Goal: Task Accomplishment & Management: Manage account settings

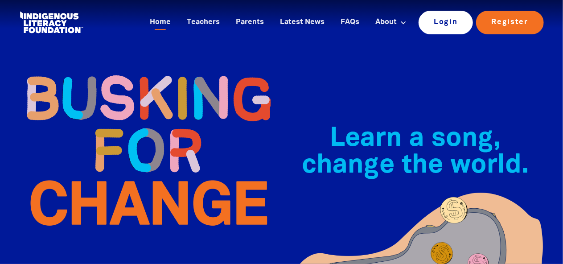
click at [440, 20] on link "Login" at bounding box center [445, 22] width 55 height 23
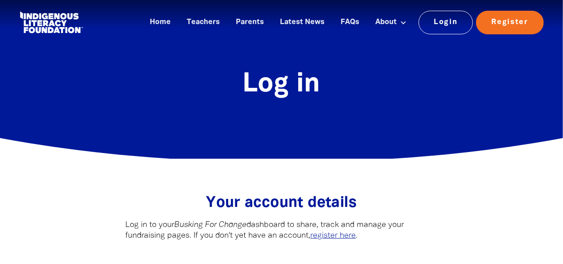
type input "[EMAIL_ADDRESS][DOMAIN_NAME]"
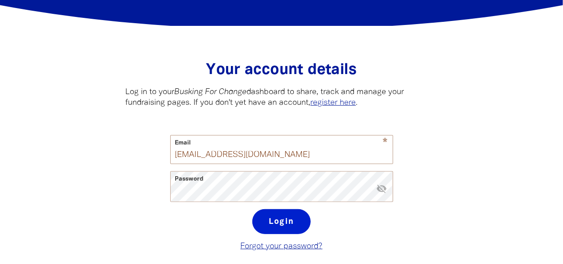
click at [283, 222] on button "Login" at bounding box center [281, 221] width 58 height 25
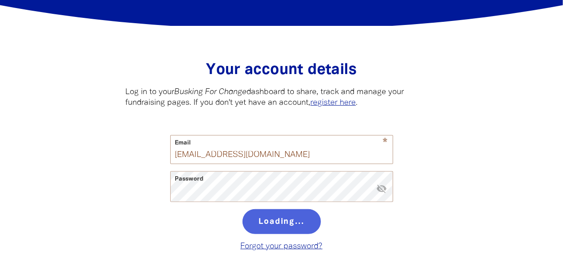
select select "teacher"
select select "AU"
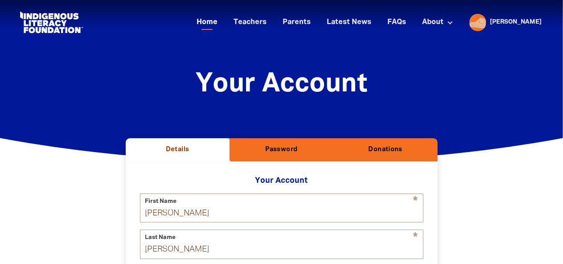
click at [223, 24] on link "Home" at bounding box center [207, 22] width 32 height 15
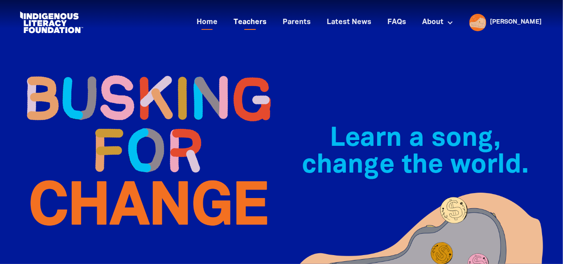
click at [272, 24] on link "Teachers" at bounding box center [250, 22] width 44 height 15
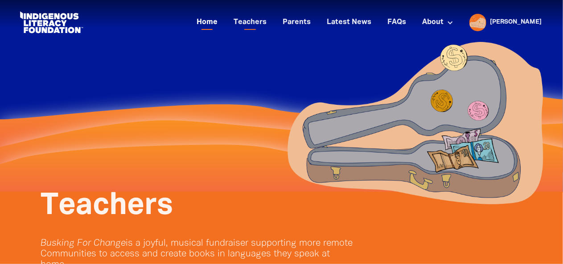
click at [223, 22] on link "Home" at bounding box center [207, 22] width 32 height 15
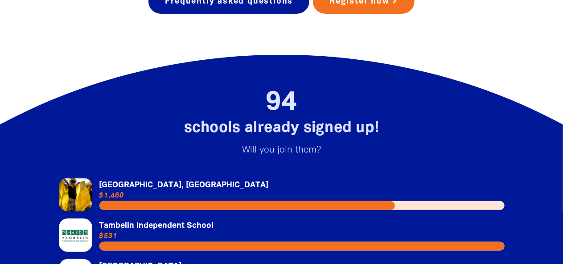
scroll to position [1976, 0]
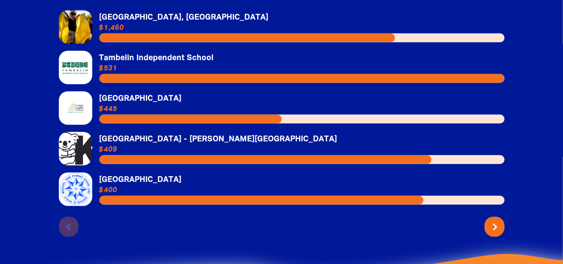
click at [492, 220] on icon "chevron_right" at bounding box center [495, 227] width 14 height 14
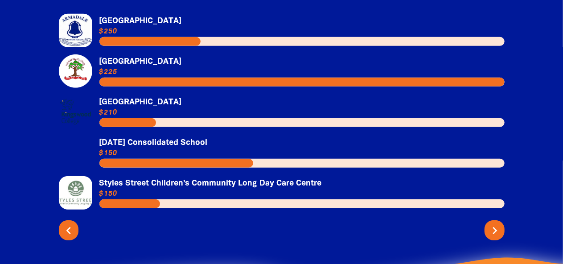
scroll to position [1979, 0]
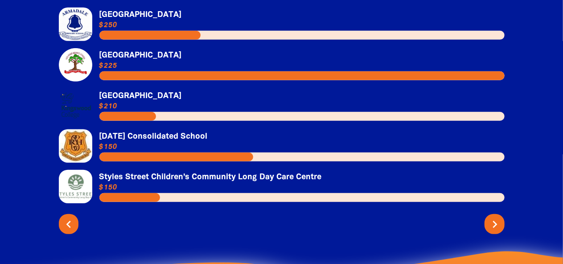
click at [494, 217] on icon "chevron_right" at bounding box center [495, 224] width 14 height 14
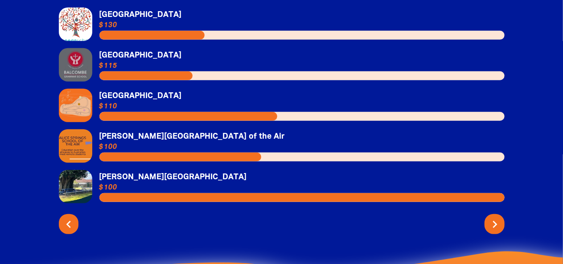
scroll to position [1959, 0]
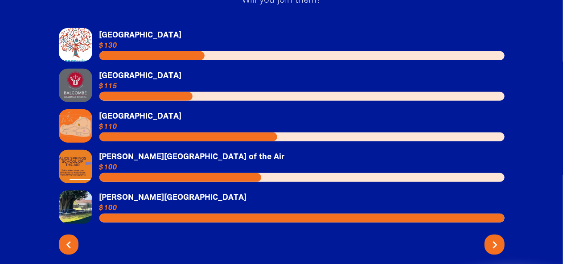
click at [500, 237] on icon "chevron_right" at bounding box center [495, 244] width 14 height 14
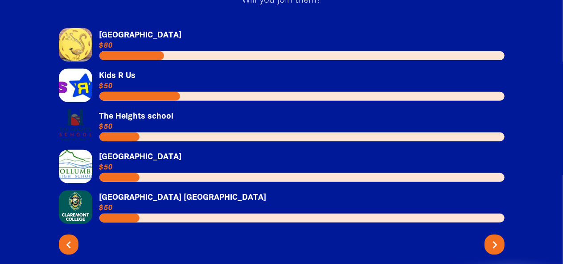
click at [491, 237] on icon "chevron_right" at bounding box center [495, 244] width 14 height 14
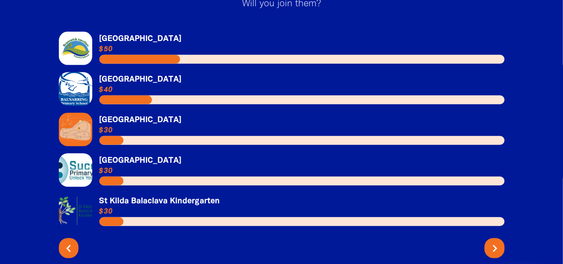
scroll to position [1954, 0]
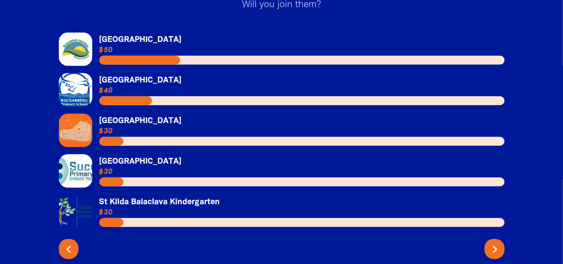
click at [495, 242] on icon "chevron_right" at bounding box center [495, 249] width 14 height 14
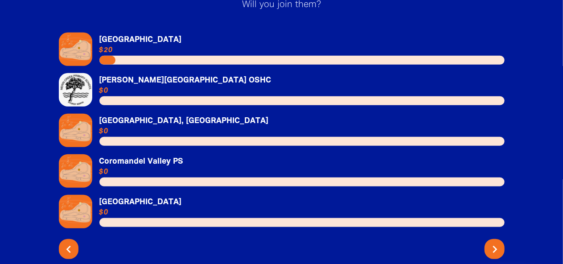
click at [495, 242] on icon "chevron_right" at bounding box center [495, 249] width 14 height 14
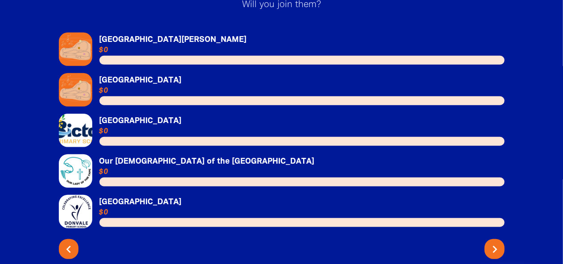
click at [495, 242] on icon "chevron_right" at bounding box center [495, 249] width 14 height 14
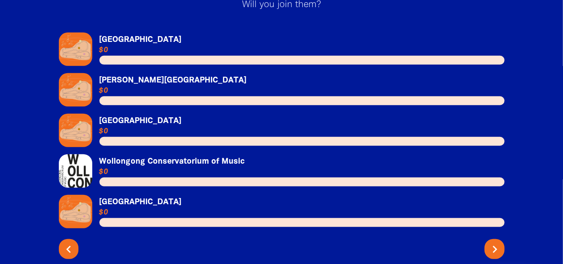
click at [495, 242] on icon "chevron_right" at bounding box center [495, 249] width 14 height 14
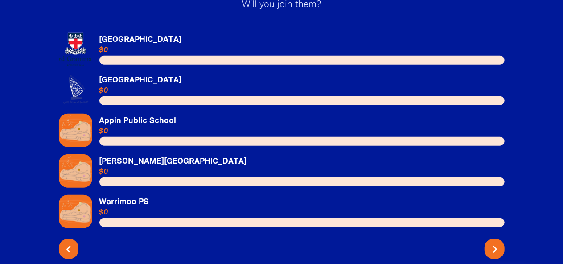
click at [495, 242] on icon "chevron_right" at bounding box center [495, 249] width 14 height 14
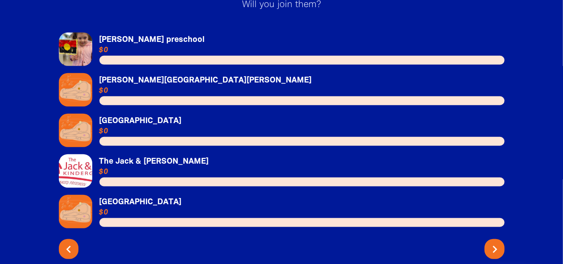
click at [495, 242] on icon "chevron_right" at bounding box center [495, 249] width 14 height 14
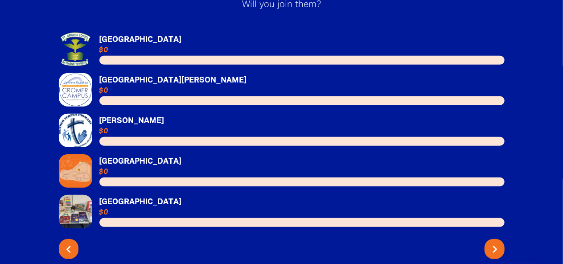
click at [495, 242] on icon "chevron_right" at bounding box center [495, 249] width 14 height 14
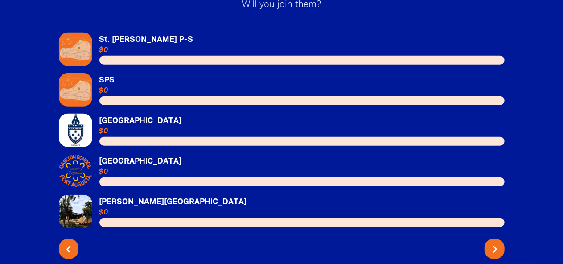
click at [495, 242] on icon "chevron_right" at bounding box center [495, 249] width 14 height 14
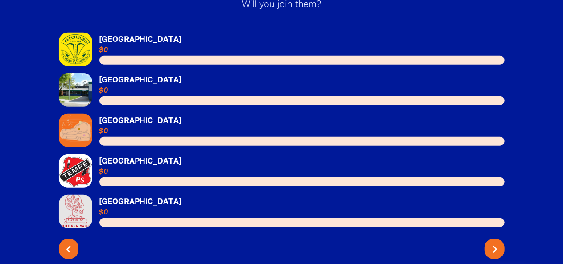
click at [495, 242] on icon "chevron_right" at bounding box center [495, 249] width 14 height 14
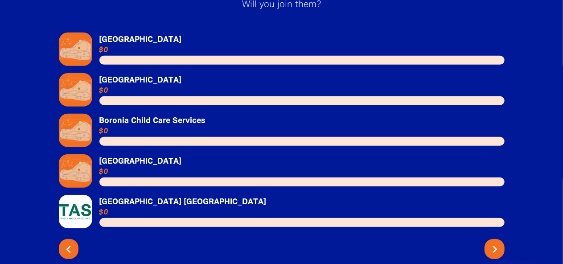
click at [495, 242] on icon "chevron_right" at bounding box center [495, 249] width 14 height 14
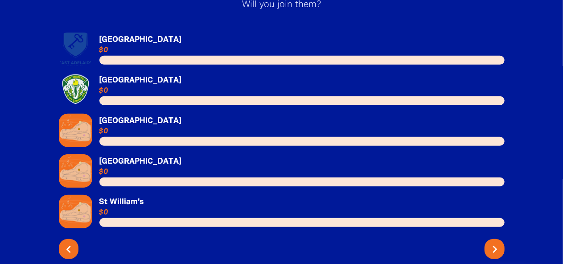
click at [495, 242] on icon "chevron_right" at bounding box center [495, 249] width 14 height 14
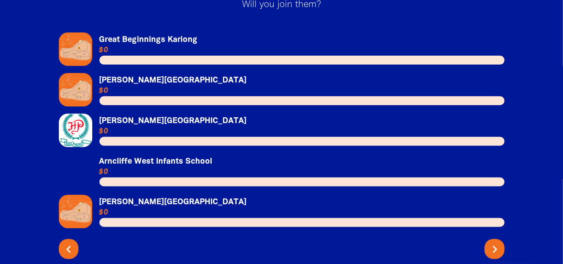
click at [495, 242] on icon "chevron_right" at bounding box center [495, 249] width 14 height 14
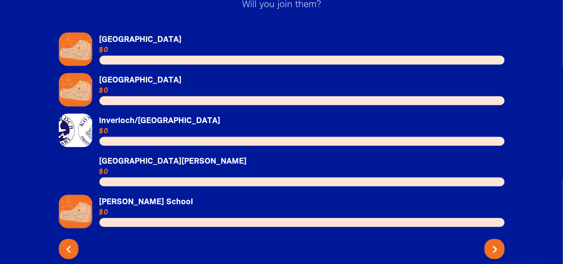
click at [495, 242] on icon "chevron_right" at bounding box center [495, 249] width 14 height 14
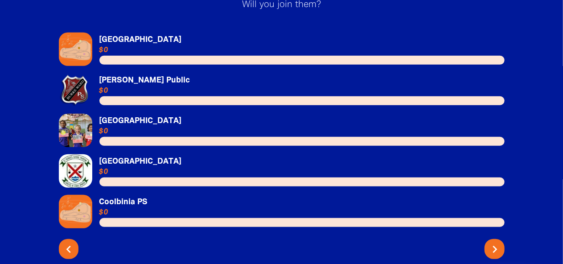
click at [495, 242] on icon "chevron_right" at bounding box center [495, 249] width 14 height 14
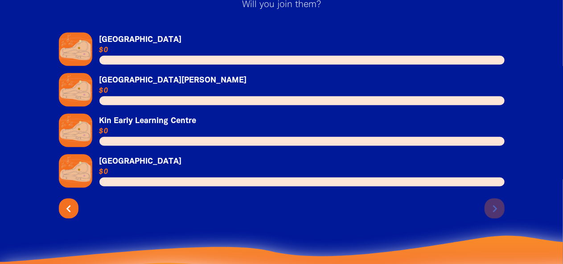
click at [495, 241] on div "94 schools already signed up! Will you join them? Link to [GEOGRAPHIC_DATA] [GE…" at bounding box center [282, 123] width 508 height 385
